Goal: Find specific page/section: Find specific page/section

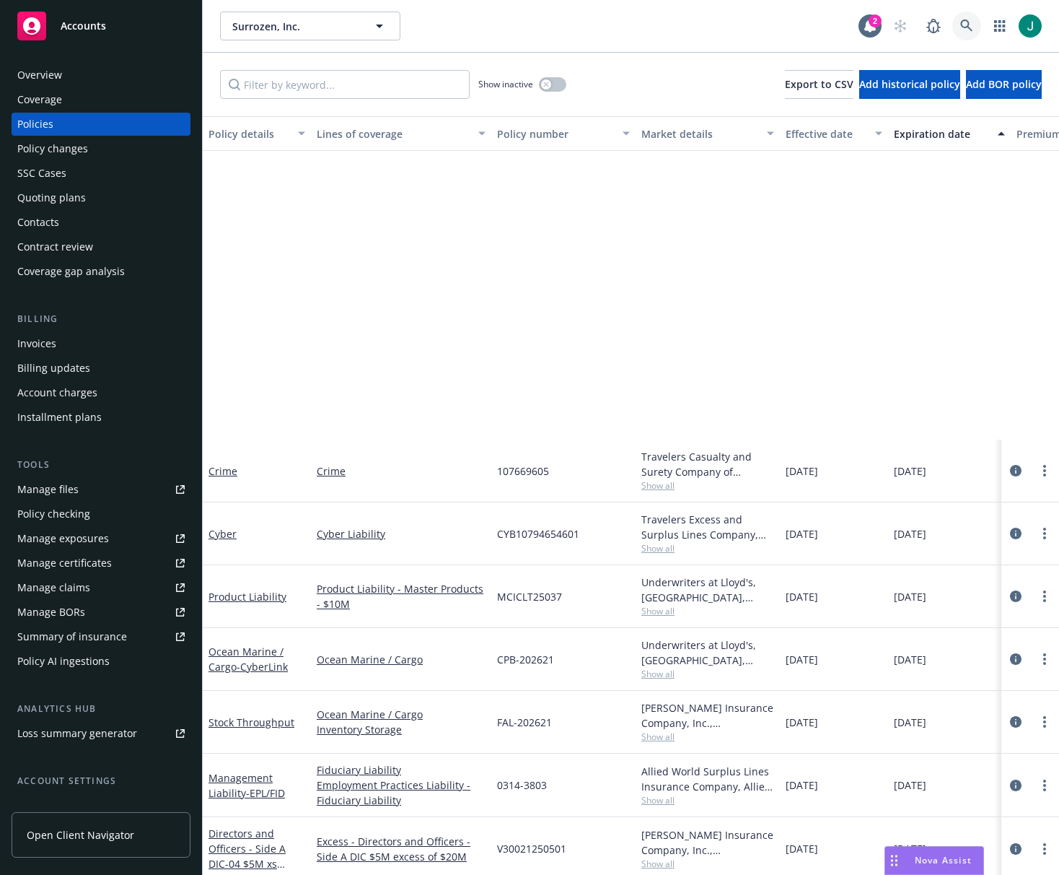
click at [963, 24] on icon at bounding box center [966, 25] width 13 height 13
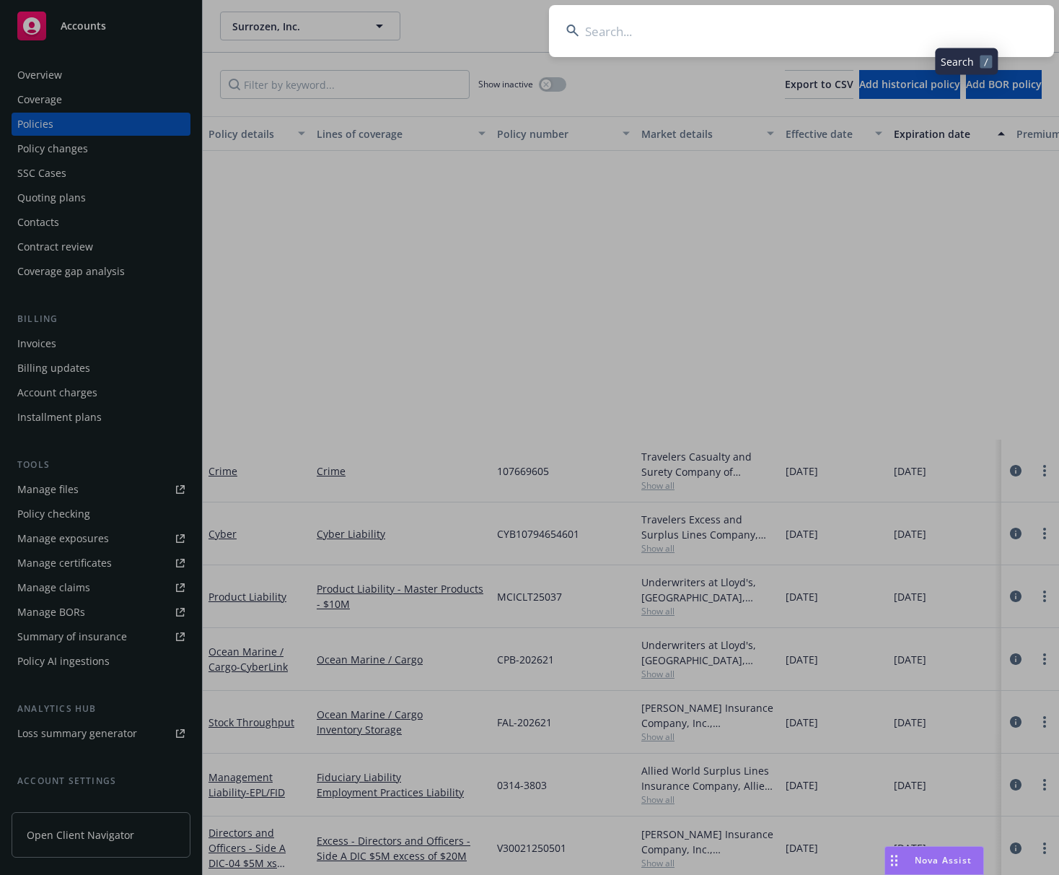
scroll to position [388, 0]
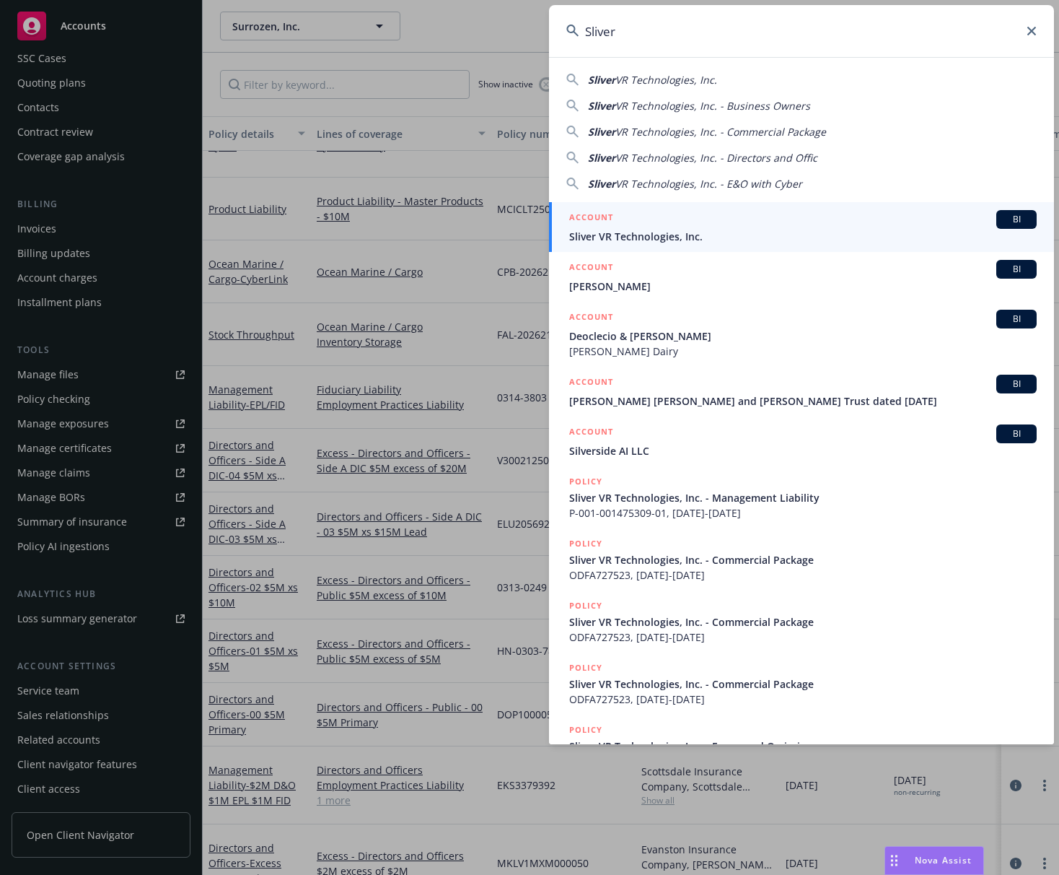
type input "Sliver"
click at [693, 229] on span "Sliver VR Technologies, Inc." at bounding box center [803, 236] width 468 height 15
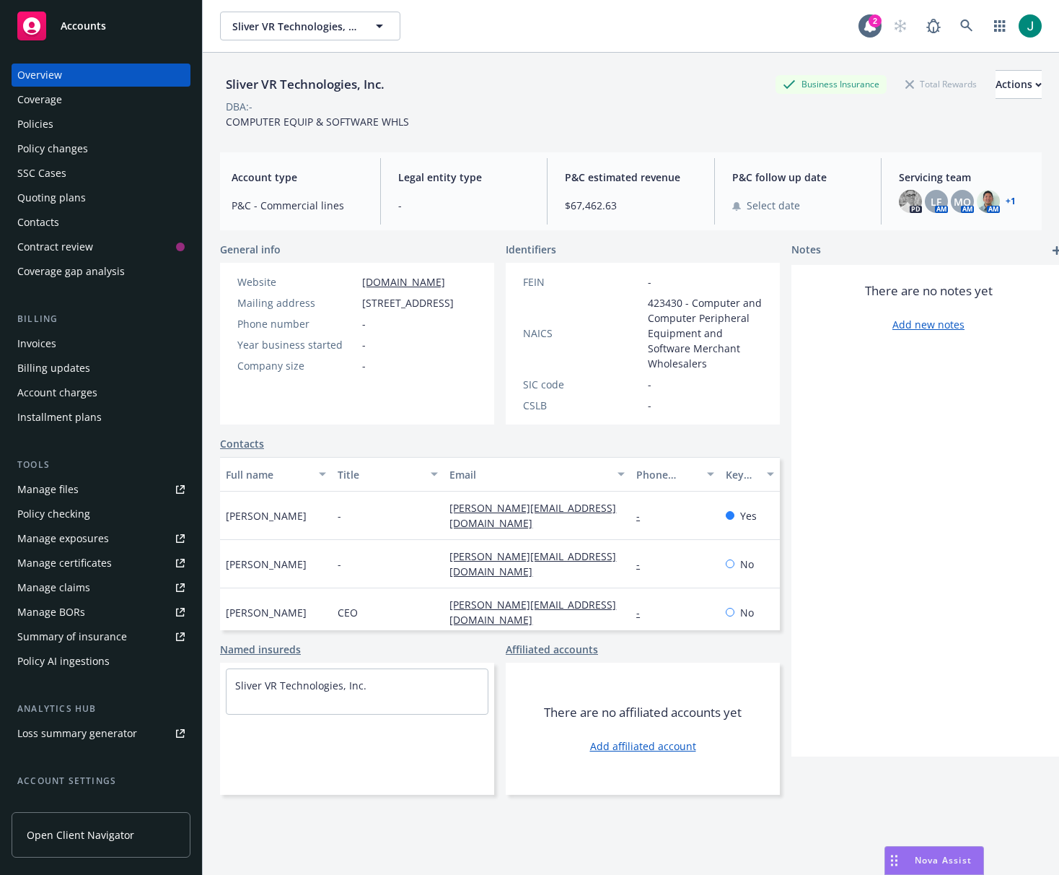
click at [32, 116] on div "Policies" at bounding box center [35, 124] width 36 height 23
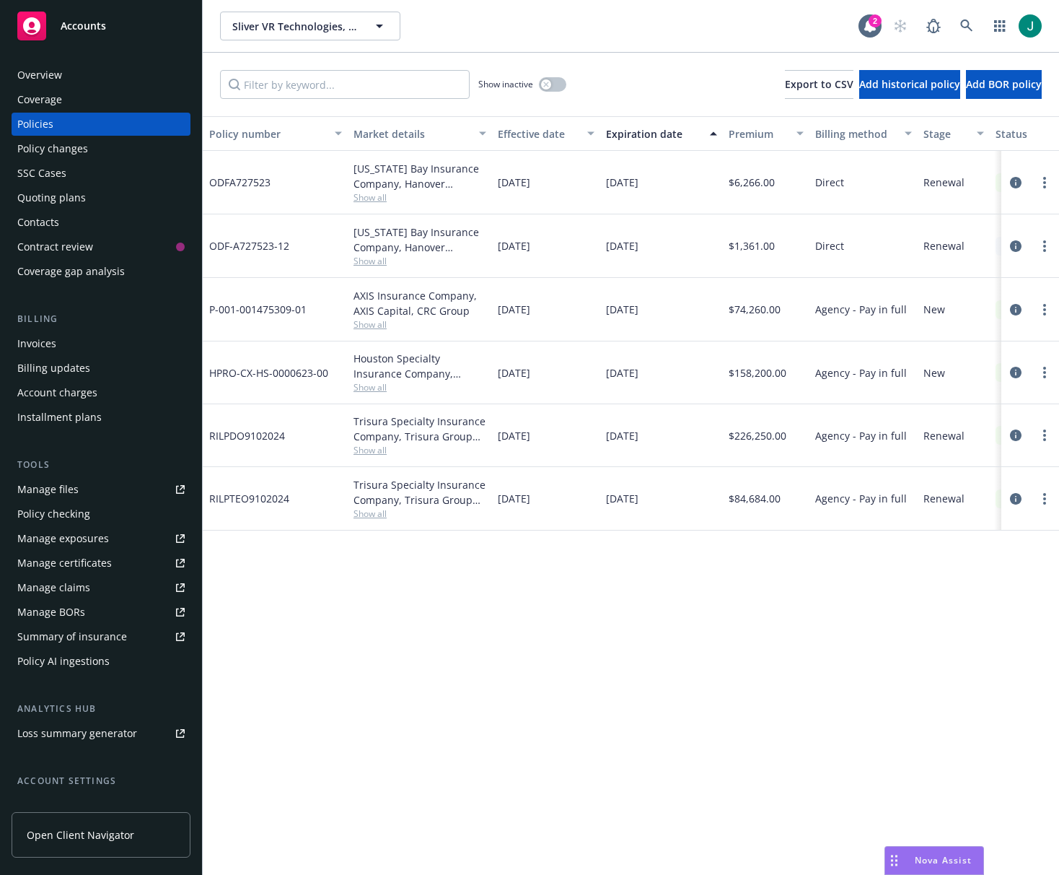
scroll to position [0, 536]
